Goal: Book appointment/travel/reservation

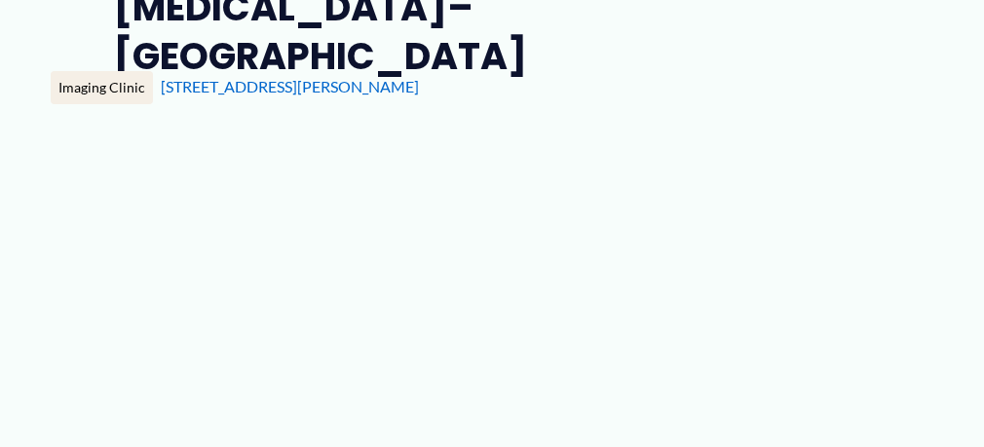
type input "**********"
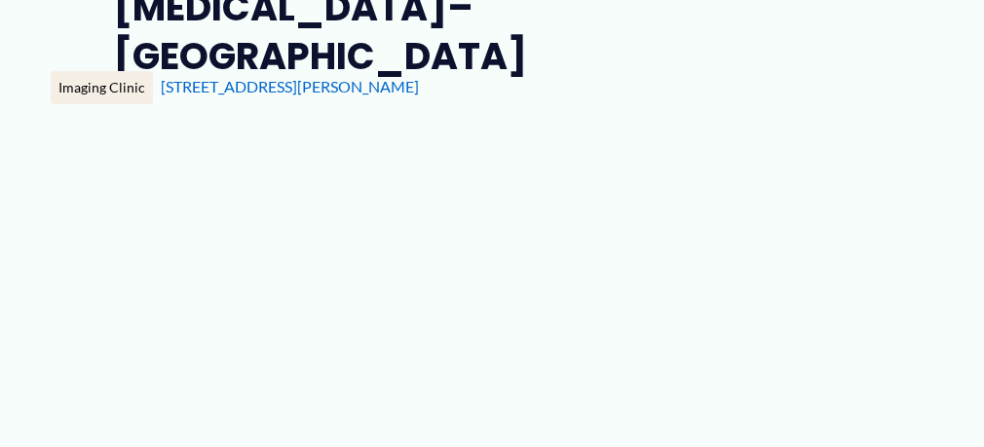
type input "**********"
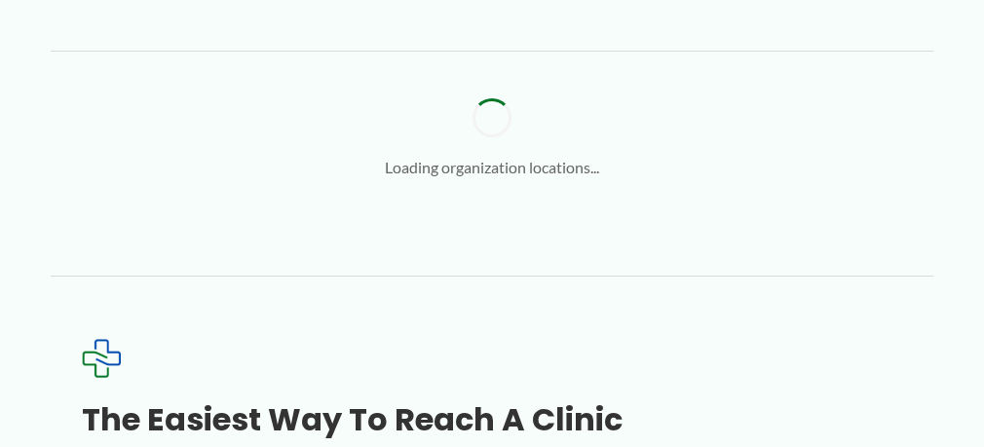
scroll to position [2629, 0]
